Goal: Communication & Community: Answer question/provide support

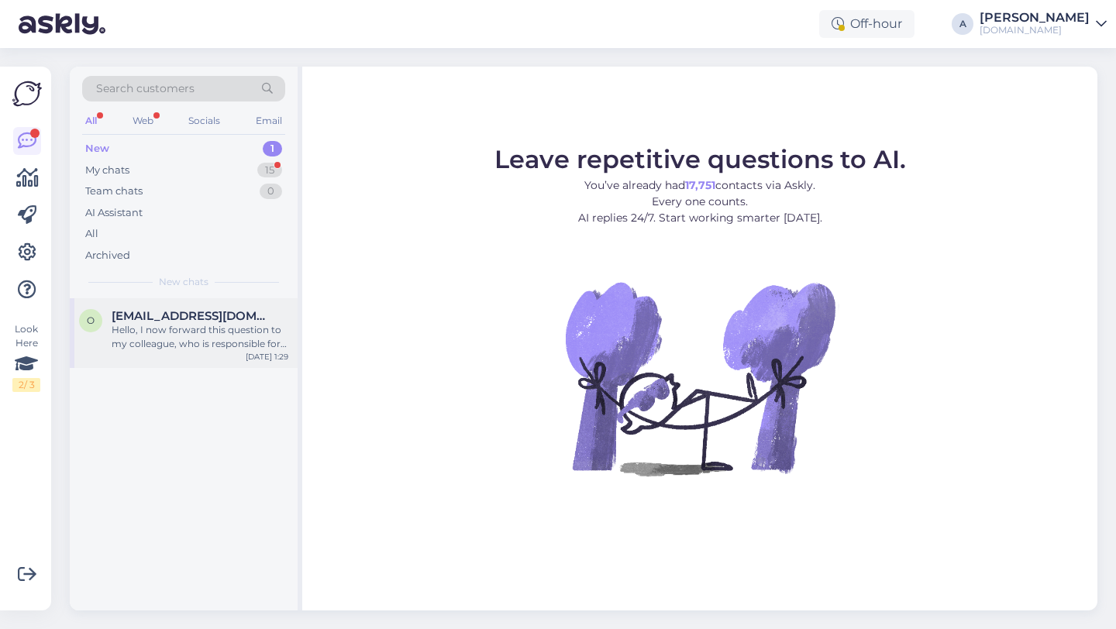
click at [239, 339] on div "Hello, I now forward this question to my colleague, who is responsible for this…" at bounding box center [200, 337] width 177 height 28
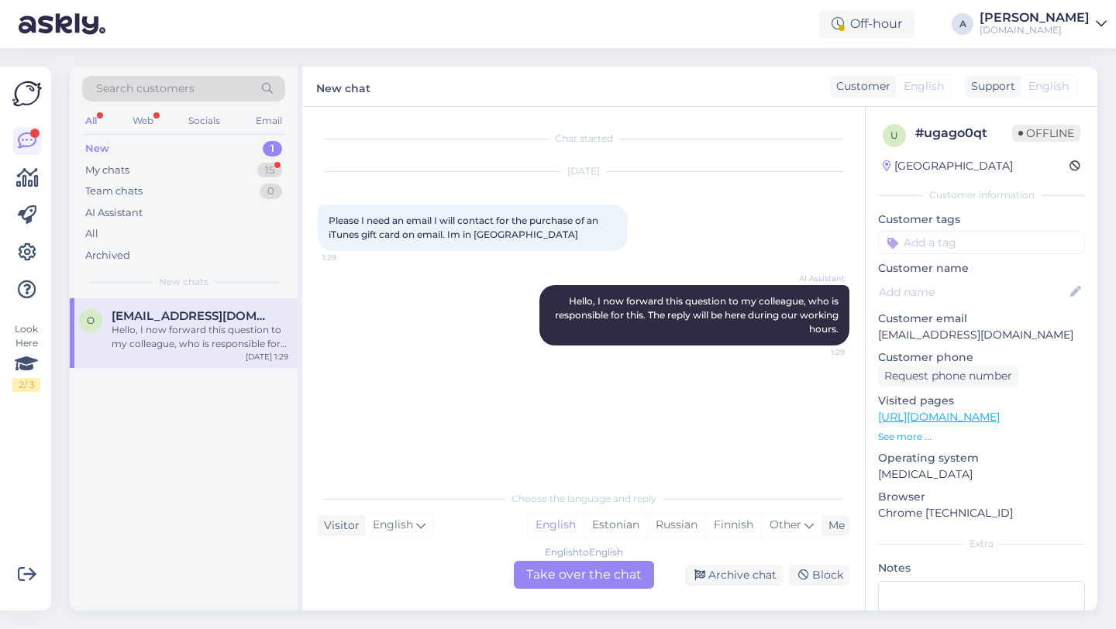
click at [567, 574] on div "English to English Take over the chat" at bounding box center [584, 575] width 140 height 28
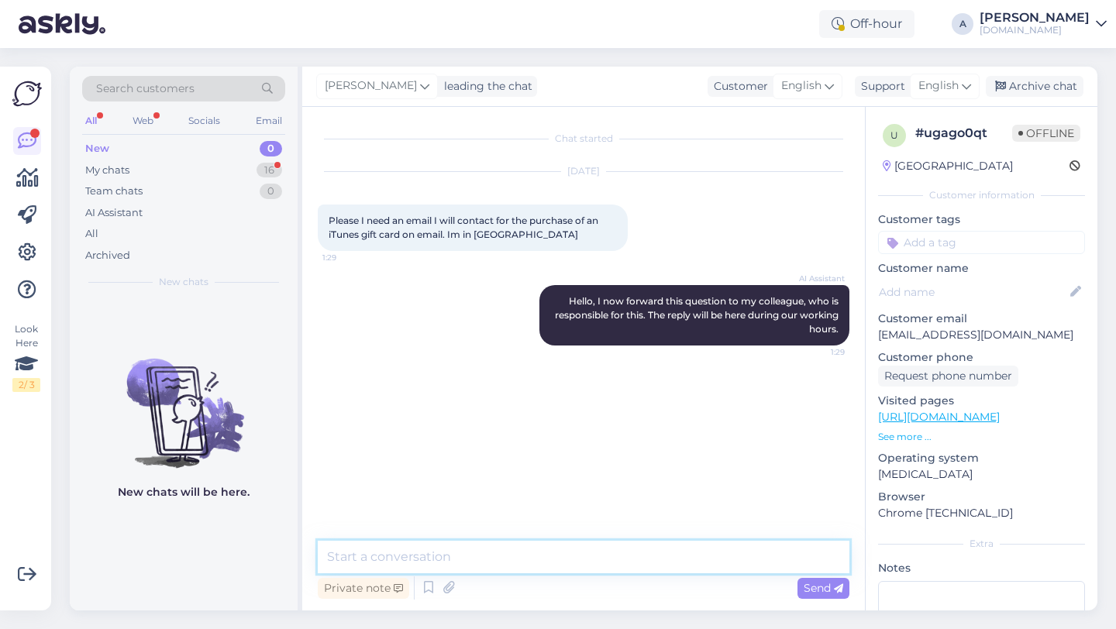
click at [457, 554] on textarea at bounding box center [584, 557] width 532 height 33
type textarea "Hey there!"
paste textarea "If you still want to buy a gift card, here is how: 1. Go to the Punktid website…"
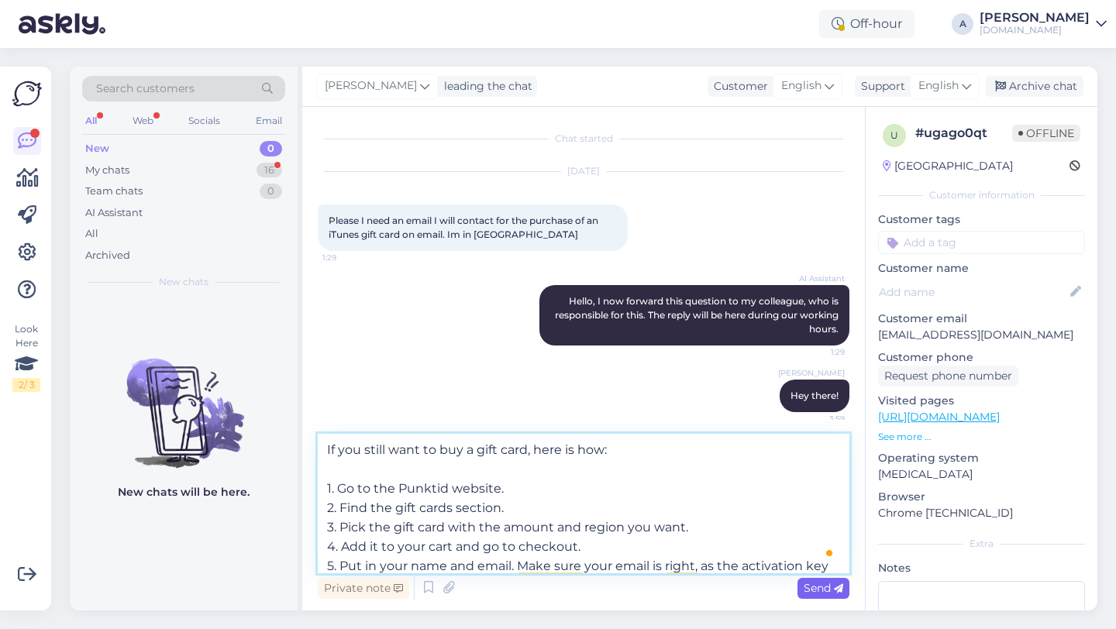
type textarea "If you still want to buy a gift card, here is how: 1. Go to the Punktid website…"
click at [811, 593] on span "Send" at bounding box center [824, 588] width 40 height 14
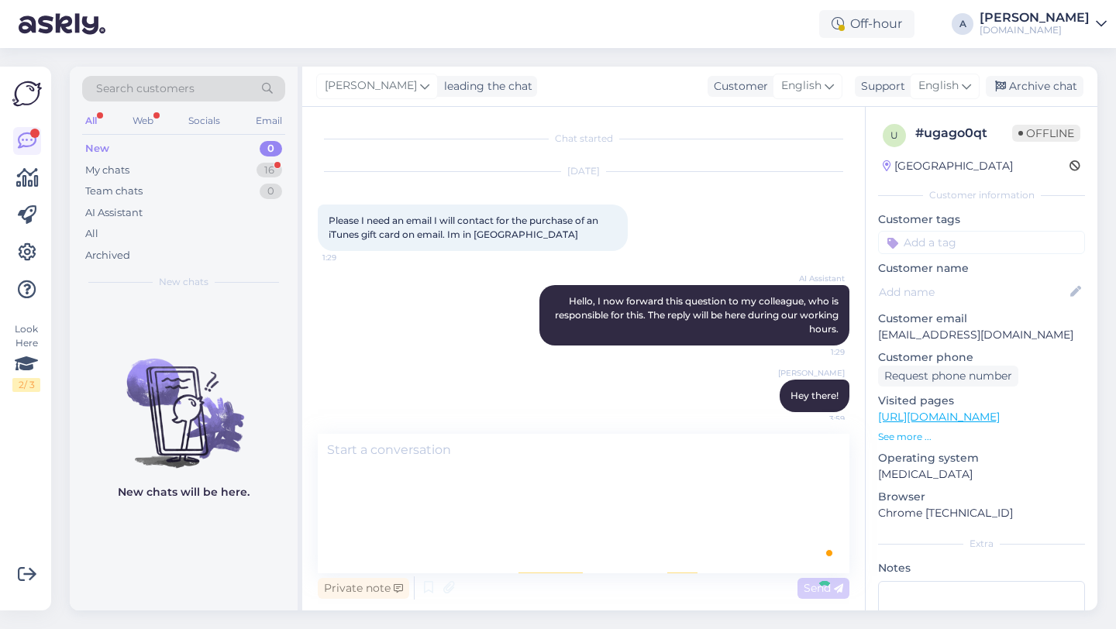
scroll to position [164, 0]
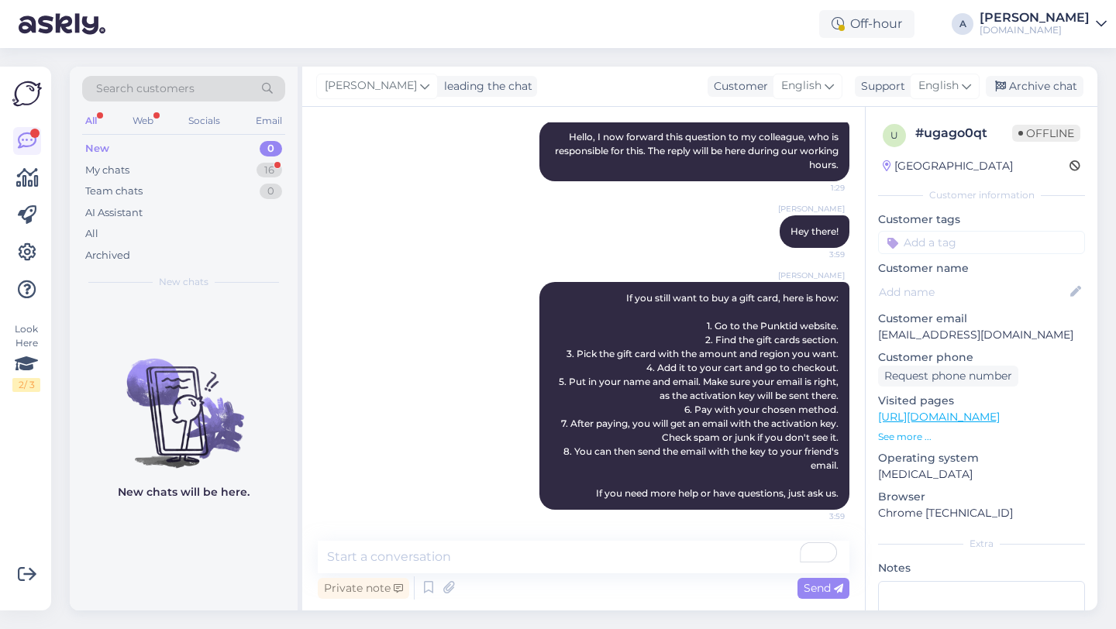
click at [922, 241] on input at bounding box center [981, 242] width 207 height 23
type input "other"
drag, startPoint x: 949, startPoint y: 238, endPoint x: 877, endPoint y: 233, distance: 71.5
click at [878, 233] on div "other" at bounding box center [981, 242] width 207 height 23
click at [257, 169] on div "16" at bounding box center [270, 171] width 26 height 16
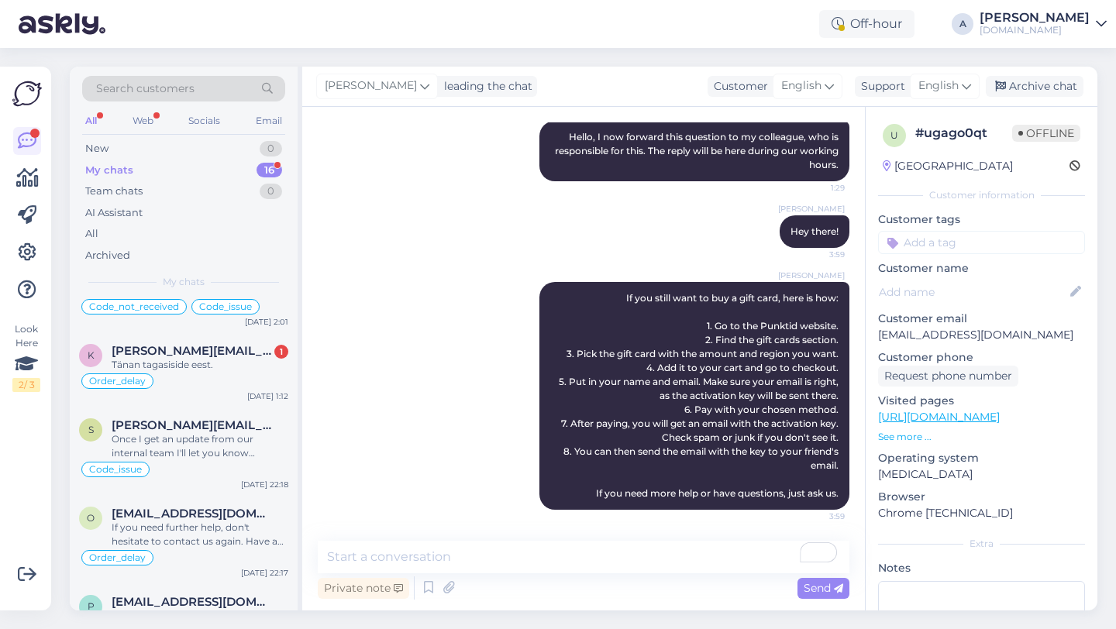
scroll to position [196, 0]
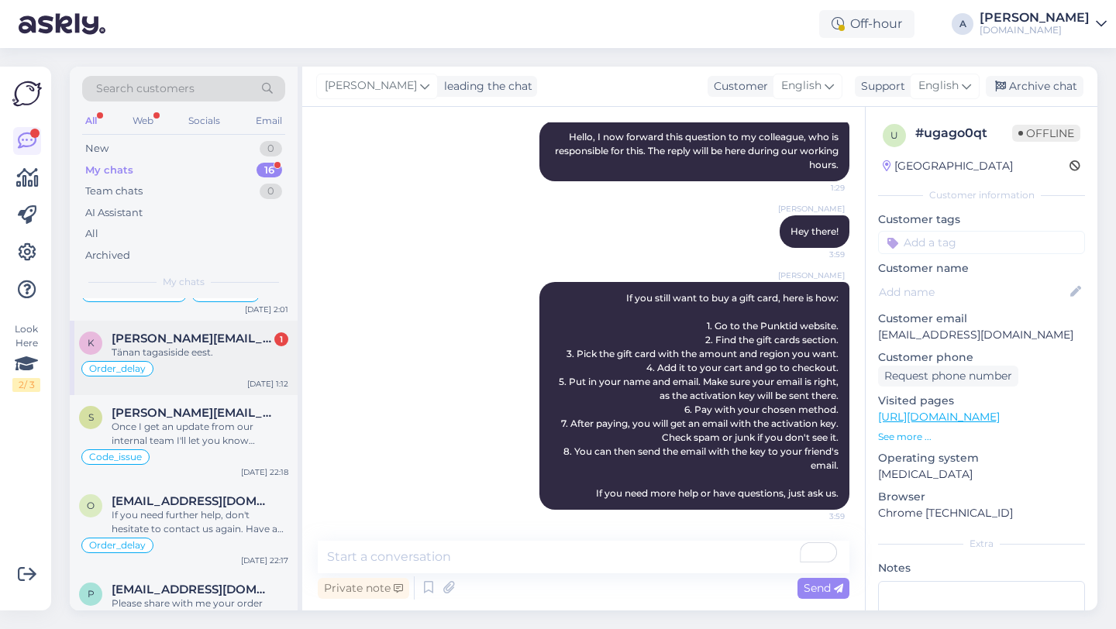
click at [185, 353] on div "Tänan tagasiside eest." at bounding box center [200, 353] width 177 height 14
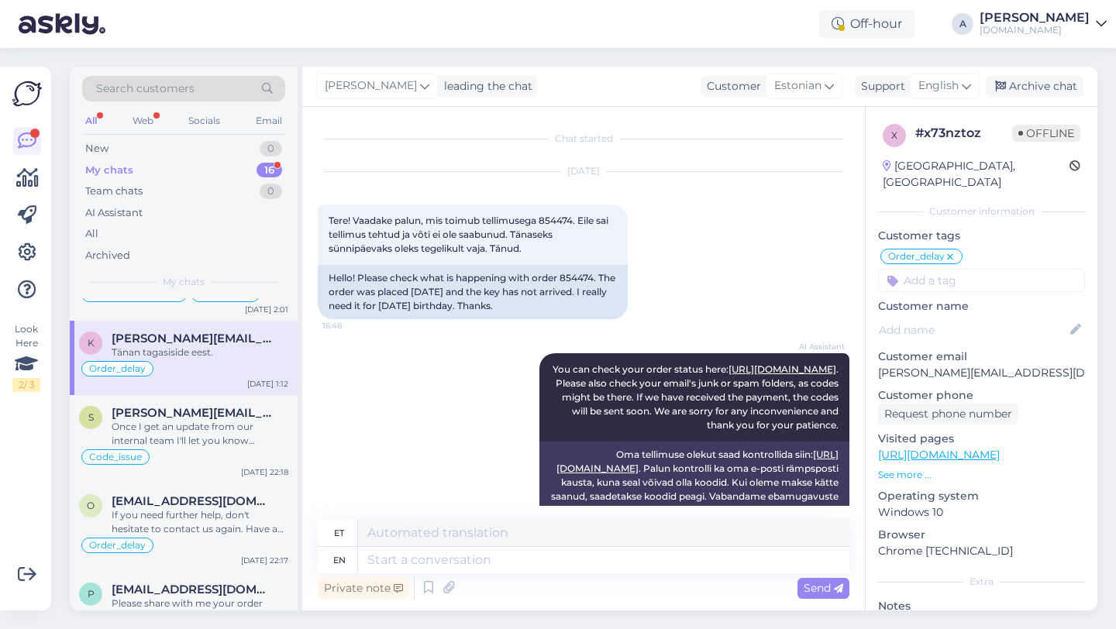
scroll to position [1105, 0]
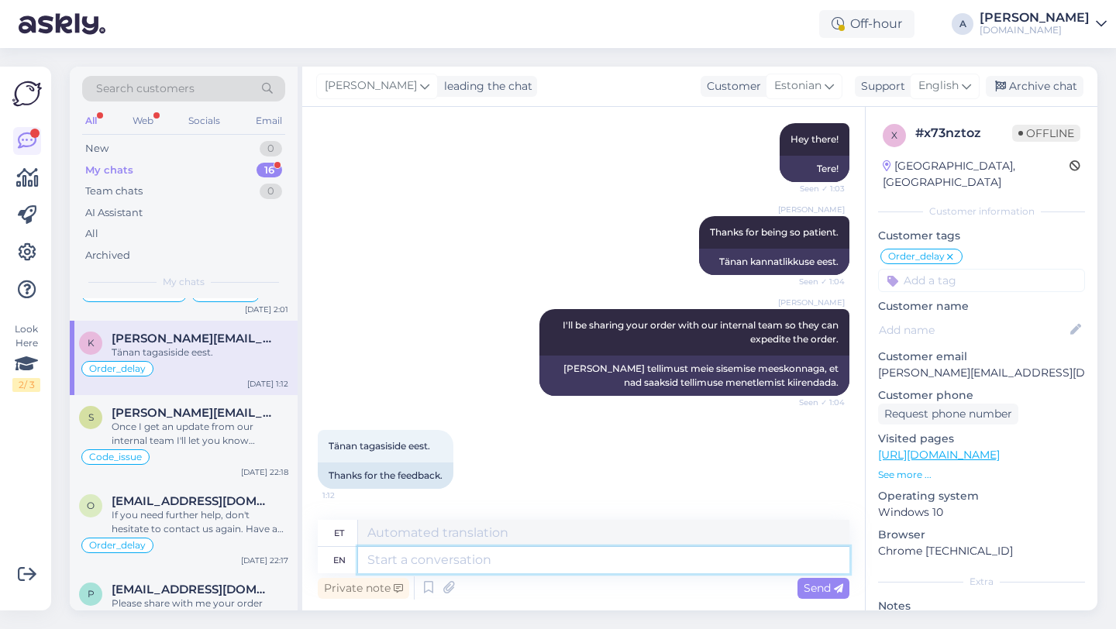
click at [409, 558] on textarea at bounding box center [603, 560] width 491 height 26
click at [419, 564] on textarea at bounding box center [603, 560] width 491 height 26
type textarea "You'"
type textarea "Sa oled uus"
type textarea "You're wel"
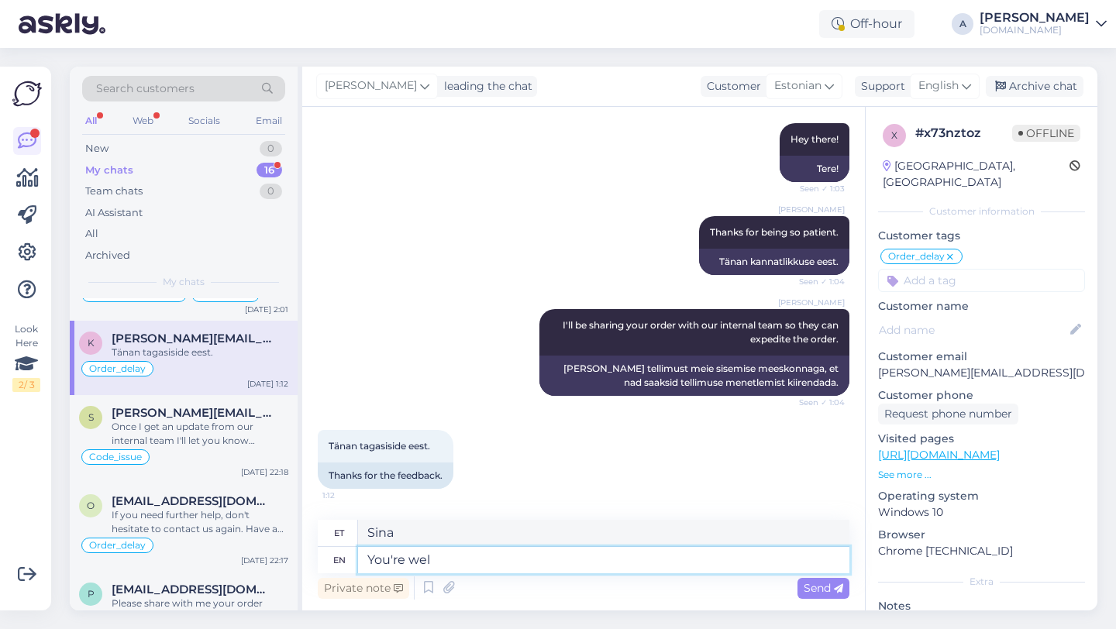
type textarea "Sa oled"
type textarea "You're welcome!"
type textarea "Sul on kõik hästi"
type textarea "You're welcome!"
type textarea "Pole tänu väärt!"
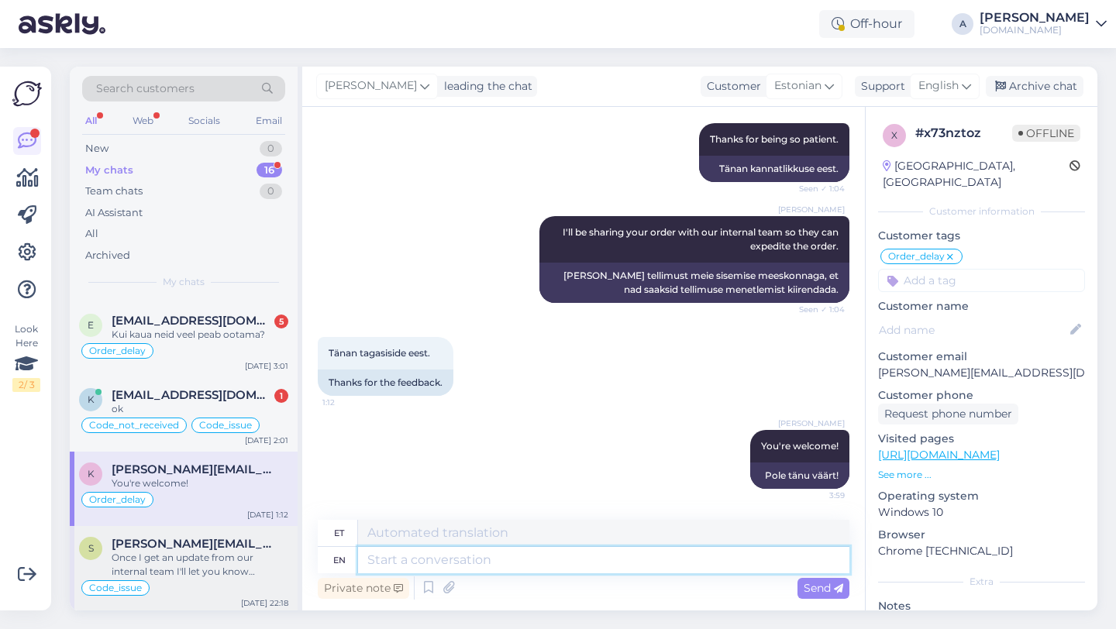
scroll to position [64, 0]
click at [170, 397] on span "[EMAIL_ADDRESS][DOMAIN_NAME]" at bounding box center [192, 396] width 161 height 14
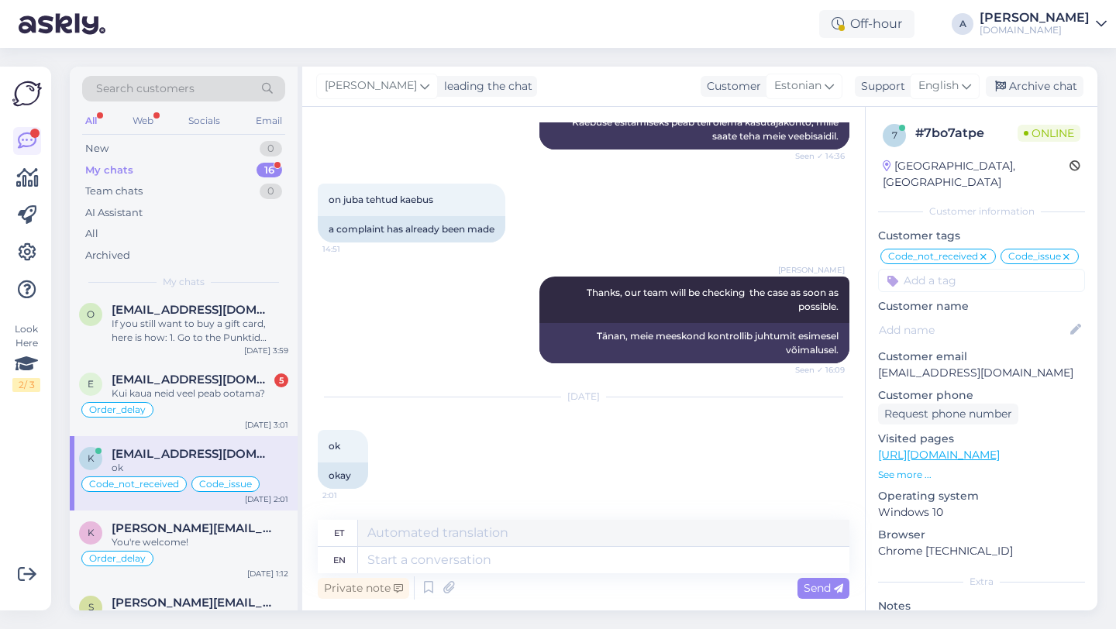
scroll to position [0, 0]
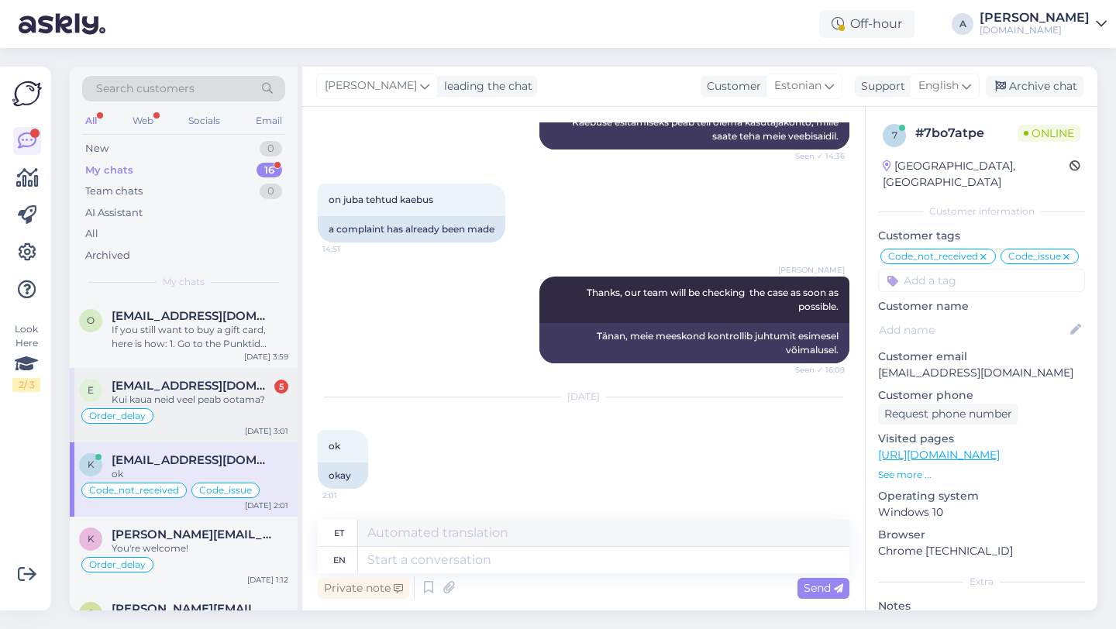
click at [172, 390] on span "[EMAIL_ADDRESS][DOMAIN_NAME]" at bounding box center [192, 386] width 161 height 14
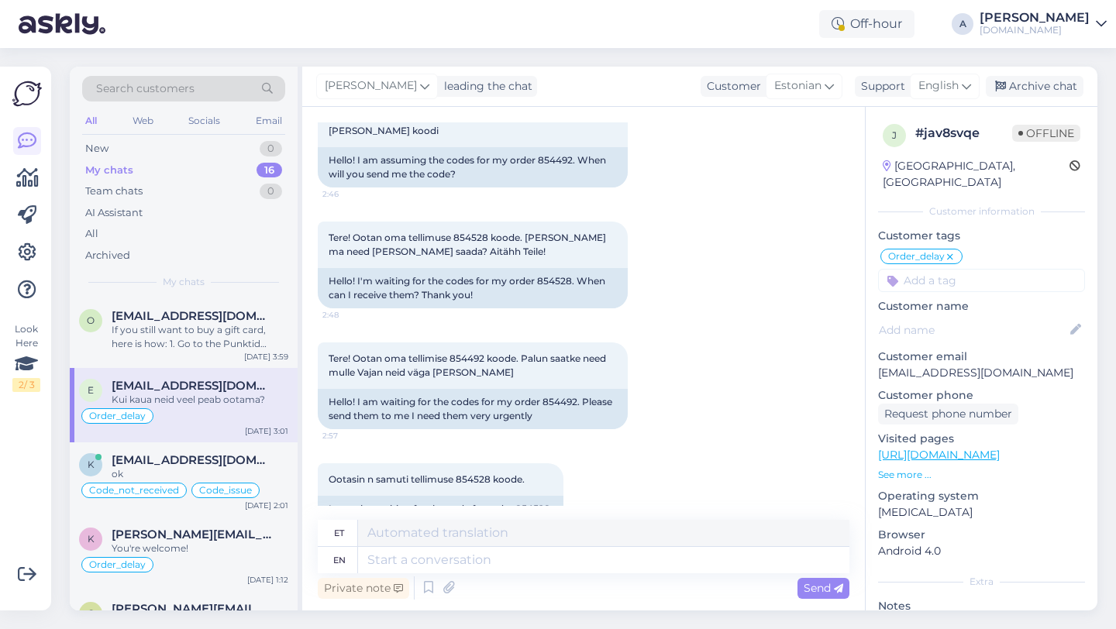
scroll to position [13238, 0]
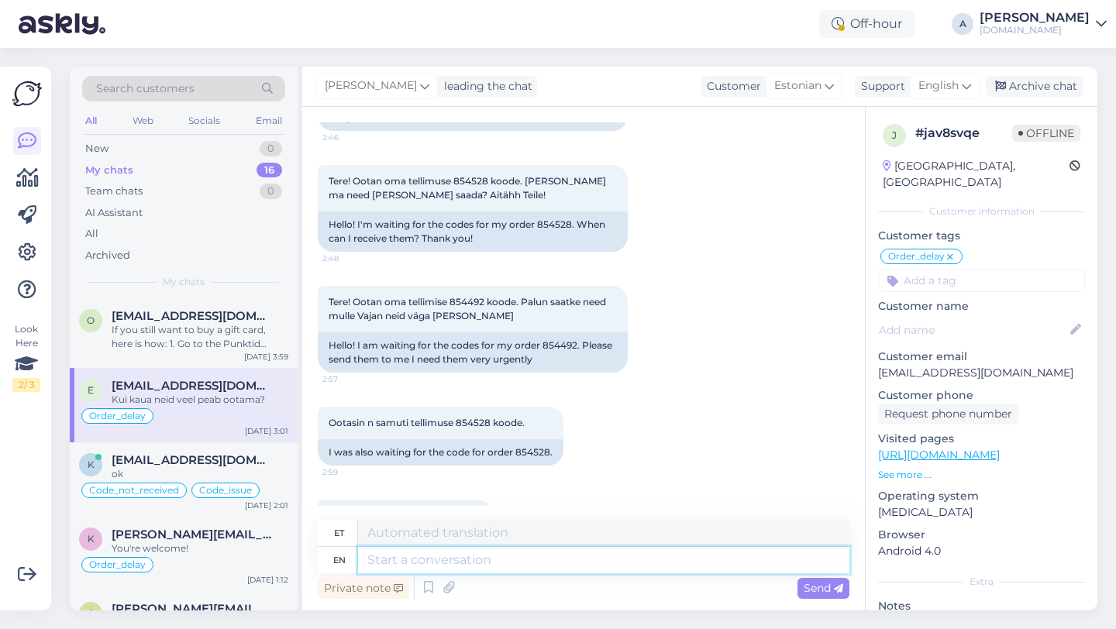
click at [483, 564] on textarea at bounding box center [603, 560] width 491 height 26
type textarea "U"
type textarea "Once i"
type textarea "Kui ma"
type textarea "Once I"
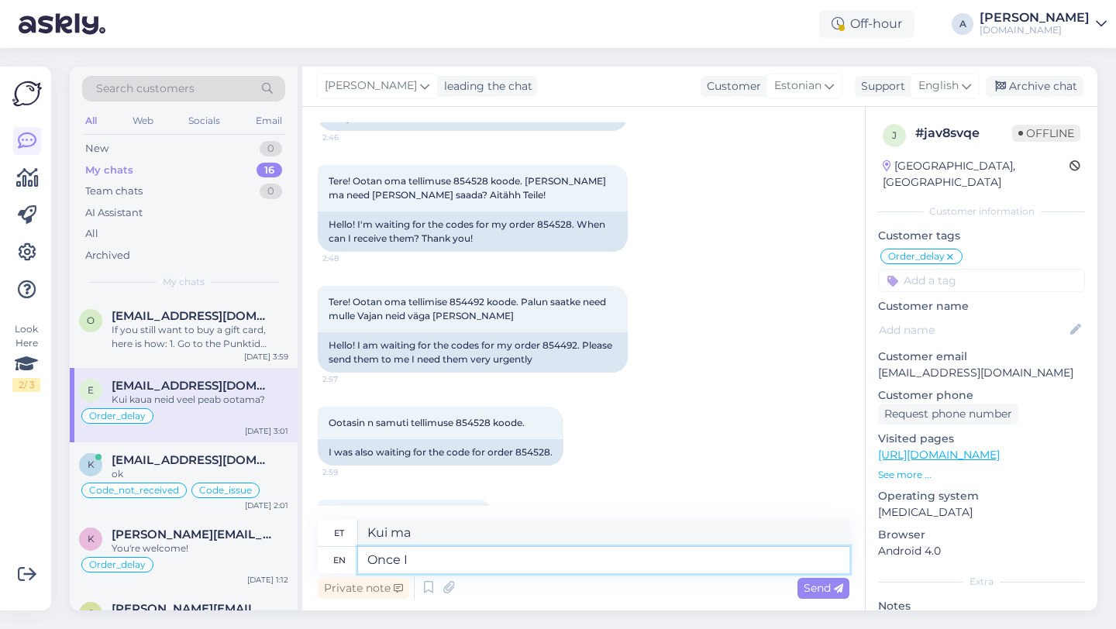
type textarea "Kord"
type textarea "Once I"
type textarea "Kui ma"
type textarea "Once I get more"
type textarea "Kui ma saan"
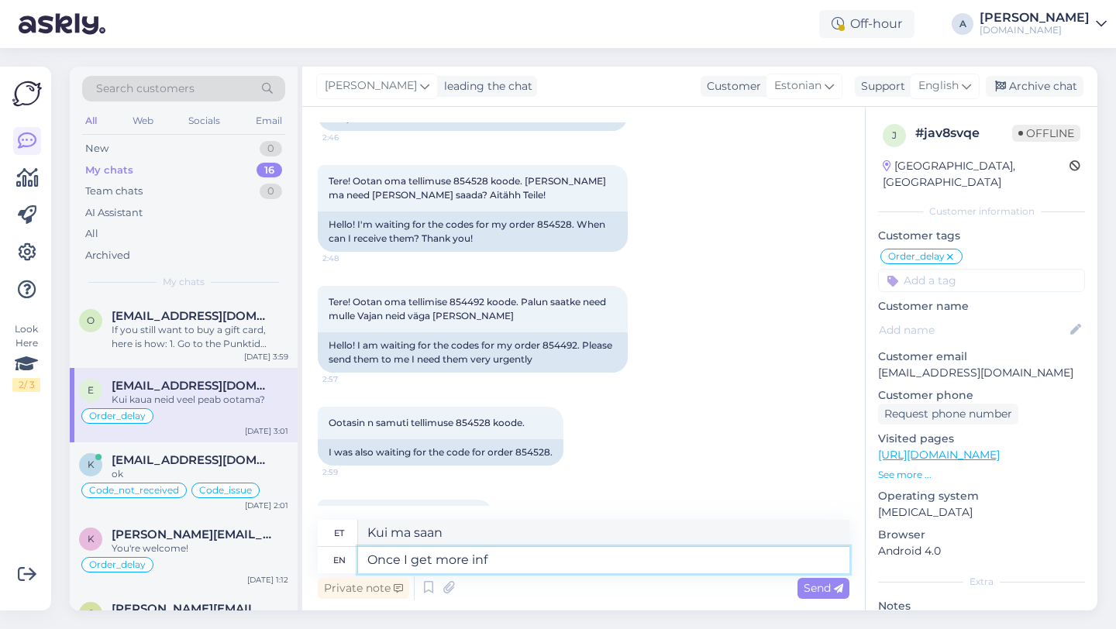
type textarea "Once I get more info"
type textarea "Kui ma rohkem saan"
type textarea "Once I get more information"
type textarea "Kui ma rohkem infot saan"
type textarea "Once I get more information from ou"
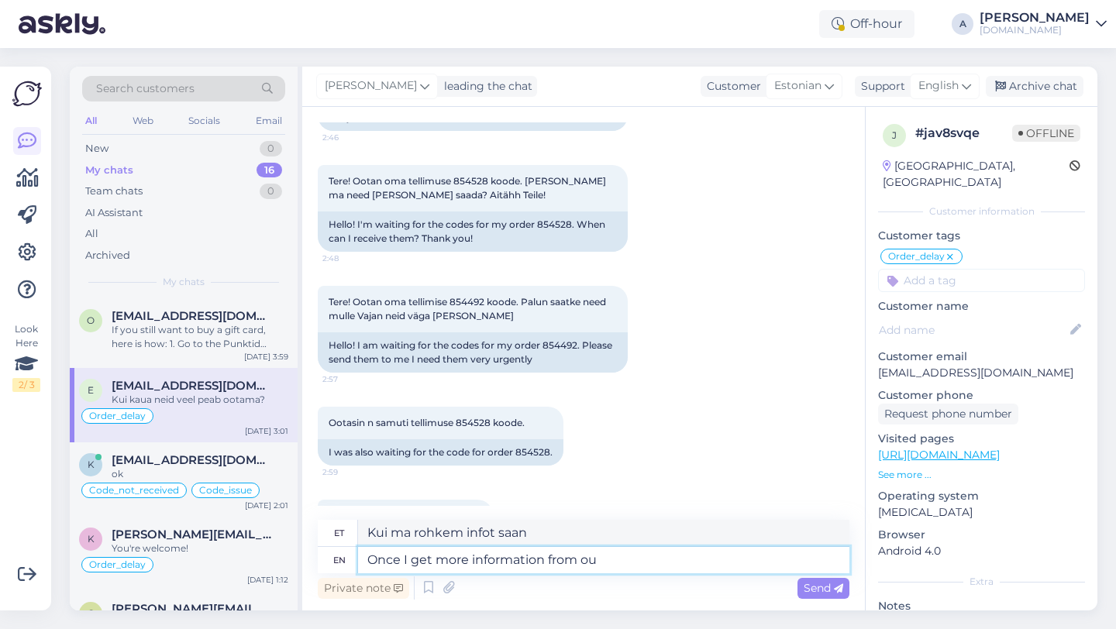
type textarea "Kui ma saan rohkem infot"
type textarea "Once I get more information from our int"
type textarea "Kui ma meie käest rohkem infot saan"
type textarea "Once I get more information from our internal tea"
type textarea "Kui ma saan meie siseringist rohkem teavet"
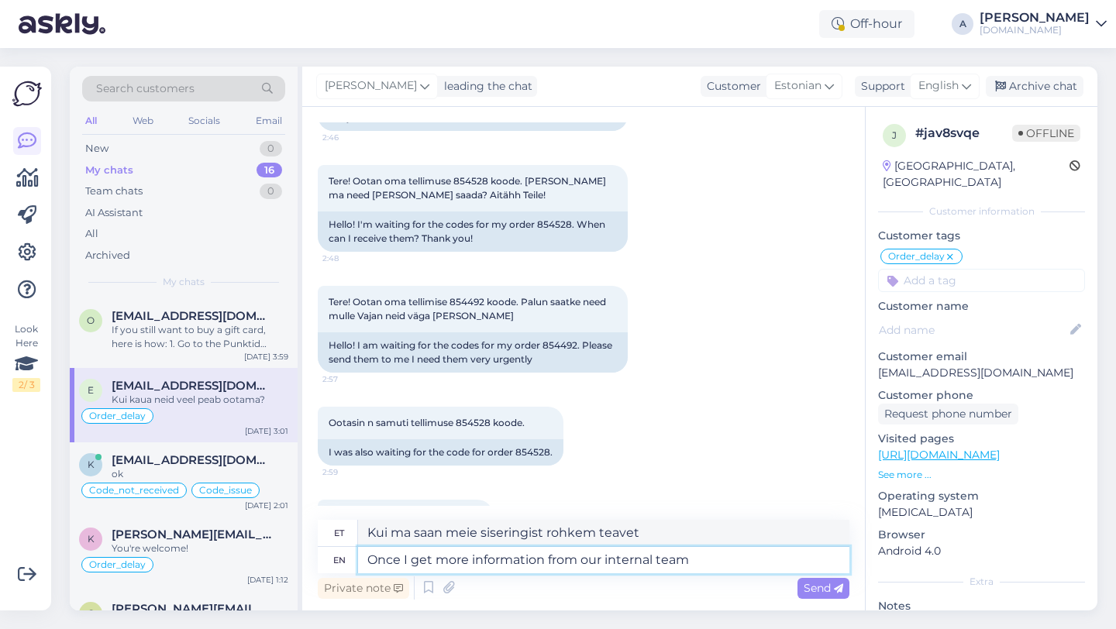
type textarea "Once I get more information from our internal team I"
type textarea "Kui ma saan meie sisemeeskonnalt rohkem teavet"
type textarea "Once I get more information from our internal team I'll le"
type textarea "Kui ma saan meie sisemiselt meeskonnalt rohkem teavet, siis ma"
type textarea "Once I get more information from our internal team I'll let"
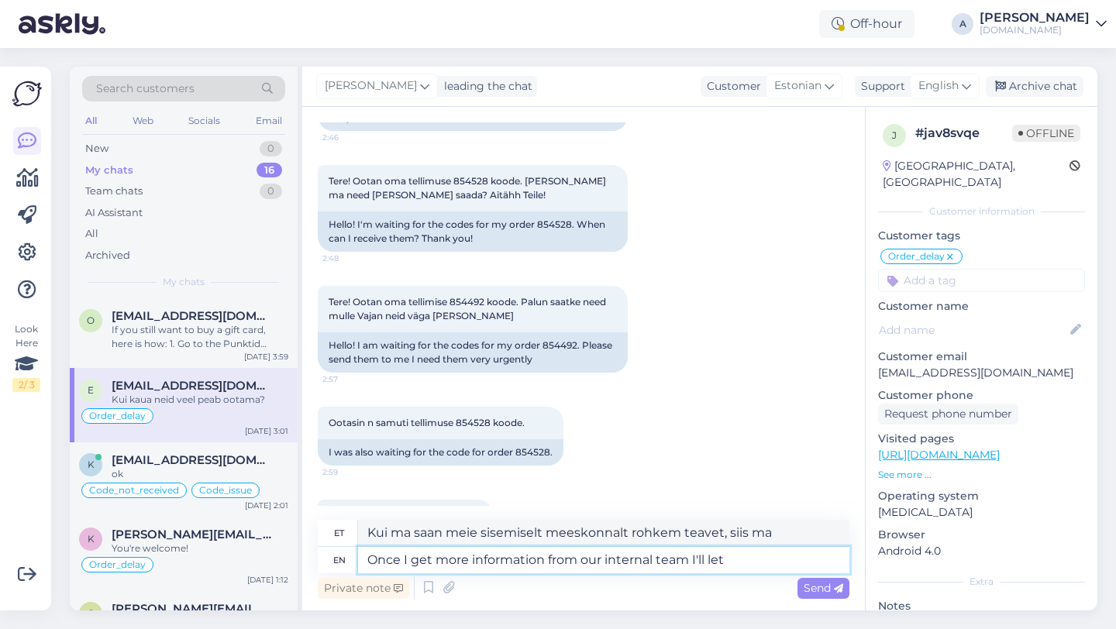
type textarea "Kui ma saan meie sisemiselt meeskonnalt rohkem teavet, [PERSON_NAME] teile tead…"
type textarea "Once I get more information from our internal team I'll let you know im"
type textarea "Kui ma saan meie sisemeeskonnalt rohkem teavet, [PERSON_NAME] teile teada."
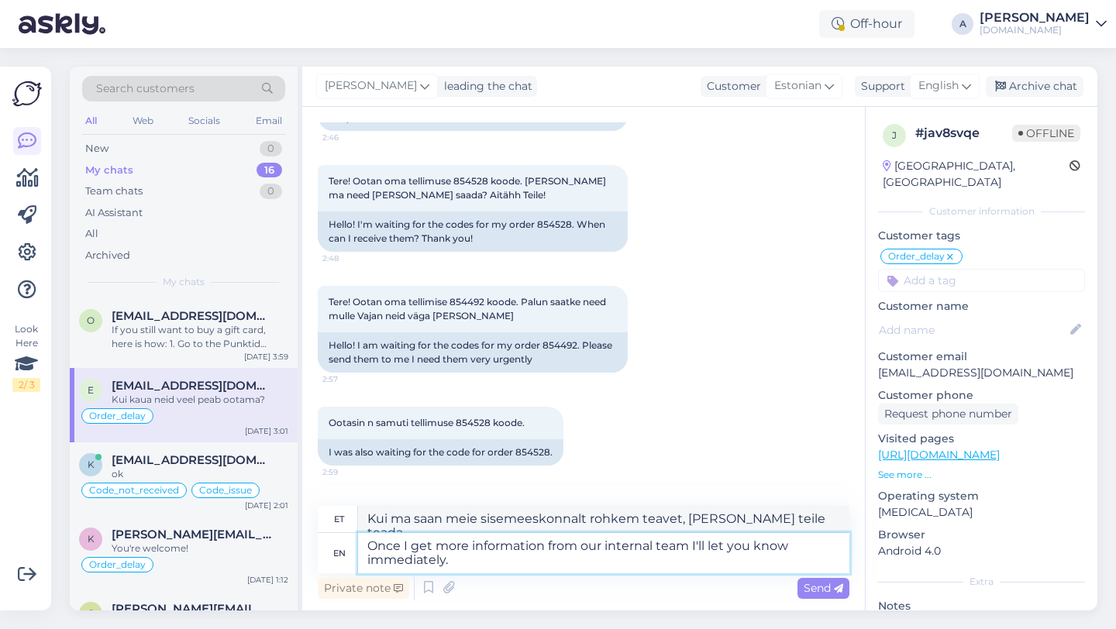
type textarea "Once I get more information from our internal team I'll let you know immediatel…"
type textarea "Niipea kui saan meie sisemeeskonnalt rohkem infot, [PERSON_NAME] teile kohe tea…"
type textarea "Once I get more information from our internal team I'll let you know immediatel…"
click at [821, 584] on span "Send" at bounding box center [824, 588] width 40 height 14
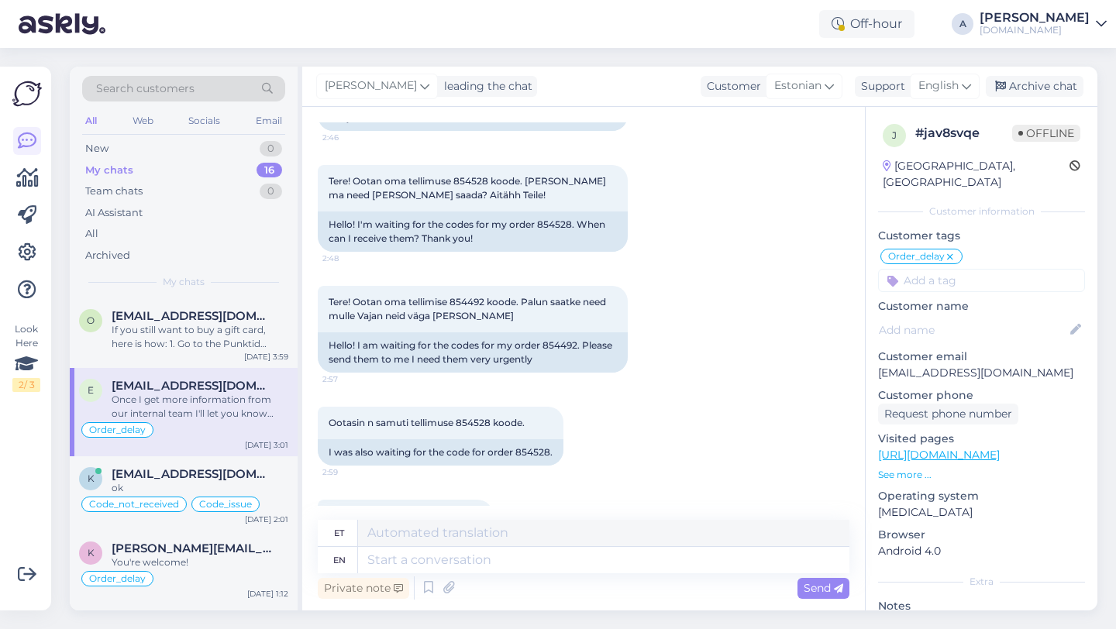
scroll to position [13359, 0]
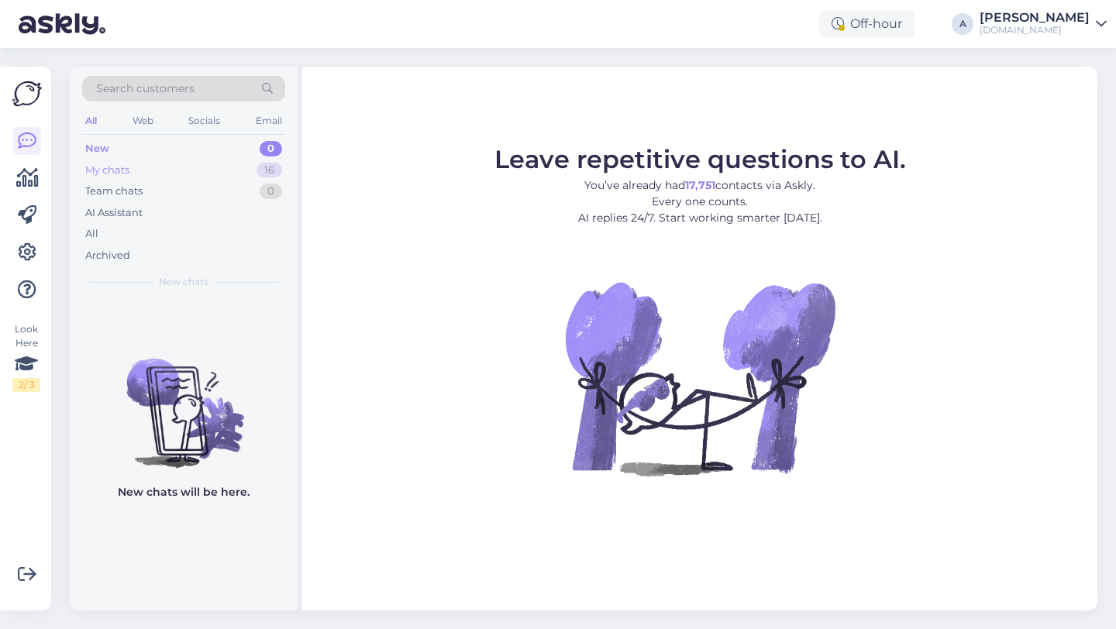
click at [260, 166] on div "16" at bounding box center [270, 171] width 26 height 16
